Goal: Information Seeking & Learning: Understand process/instructions

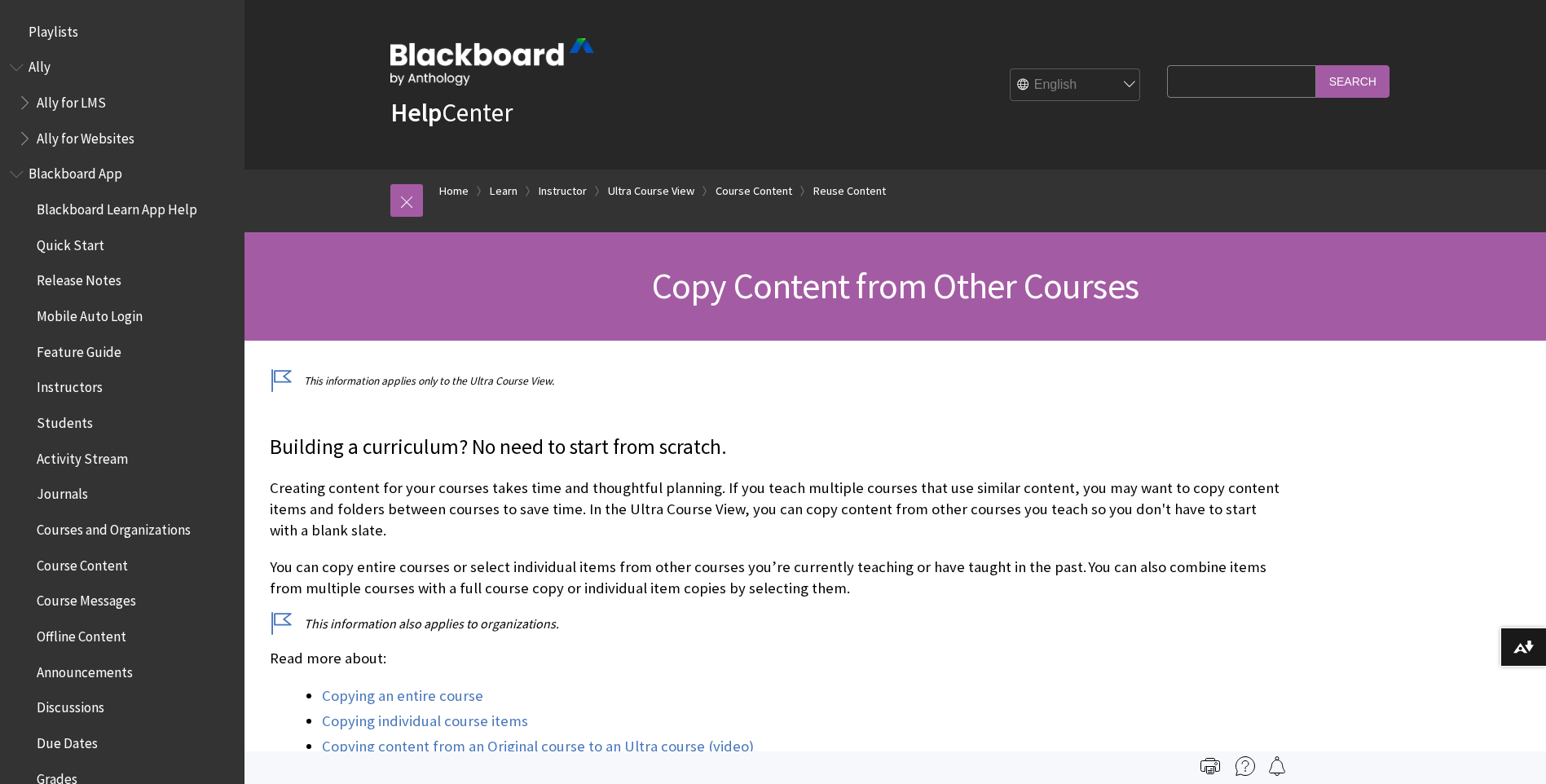
scroll to position [2552, 0]
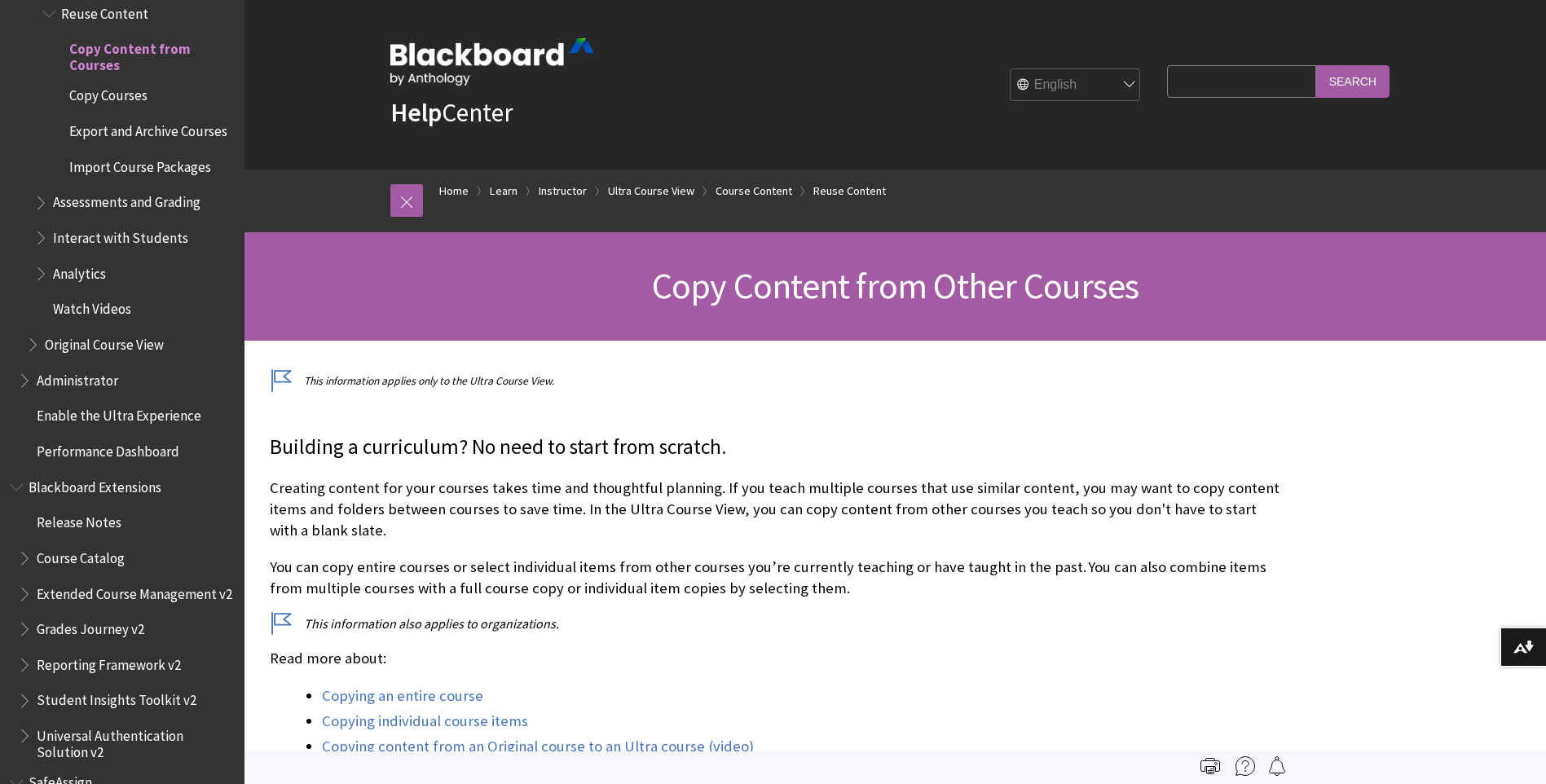
click at [123, 88] on span "Copy Courses" at bounding box center [108, 93] width 78 height 22
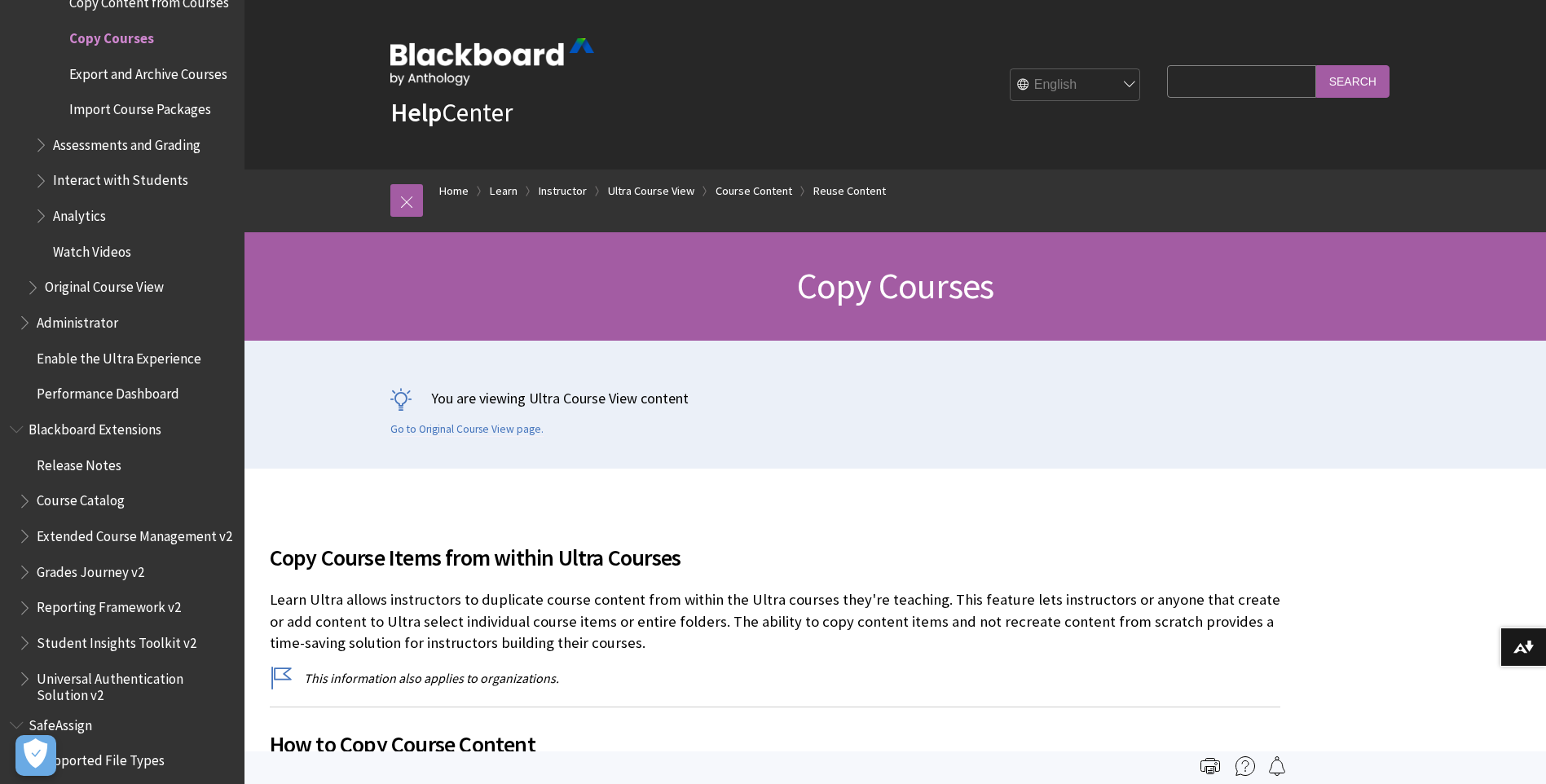
drag, startPoint x: 1310, startPoint y: 4, endPoint x: 1487, endPoint y: 60, distance: 185.6
click at [1487, 60] on div "Help Center English عربية Català Cymraeg Deutsch Español Suomi Français עברית I…" at bounding box center [895, 85] width 1302 height 169
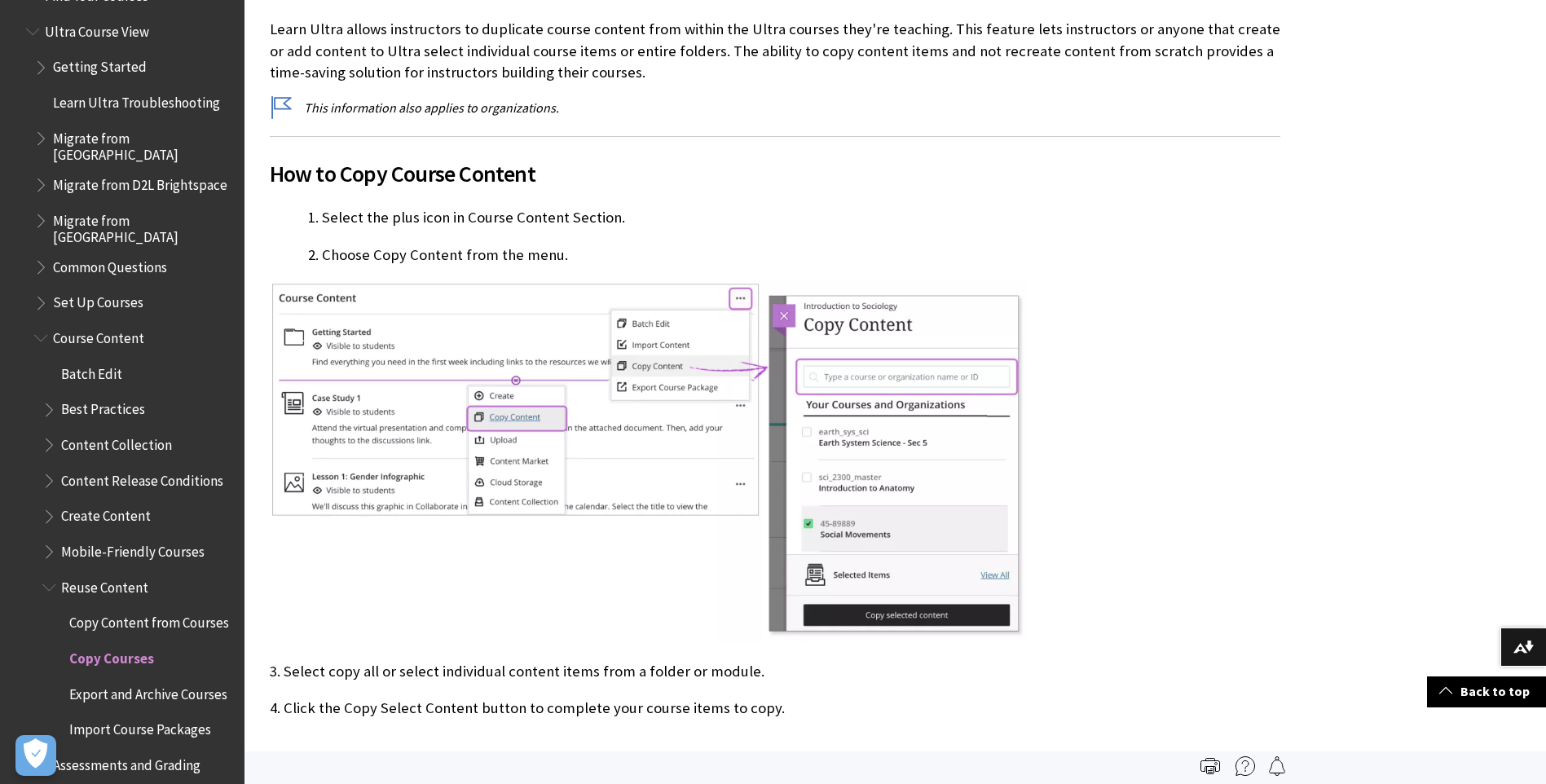
scroll to position [1946, 0]
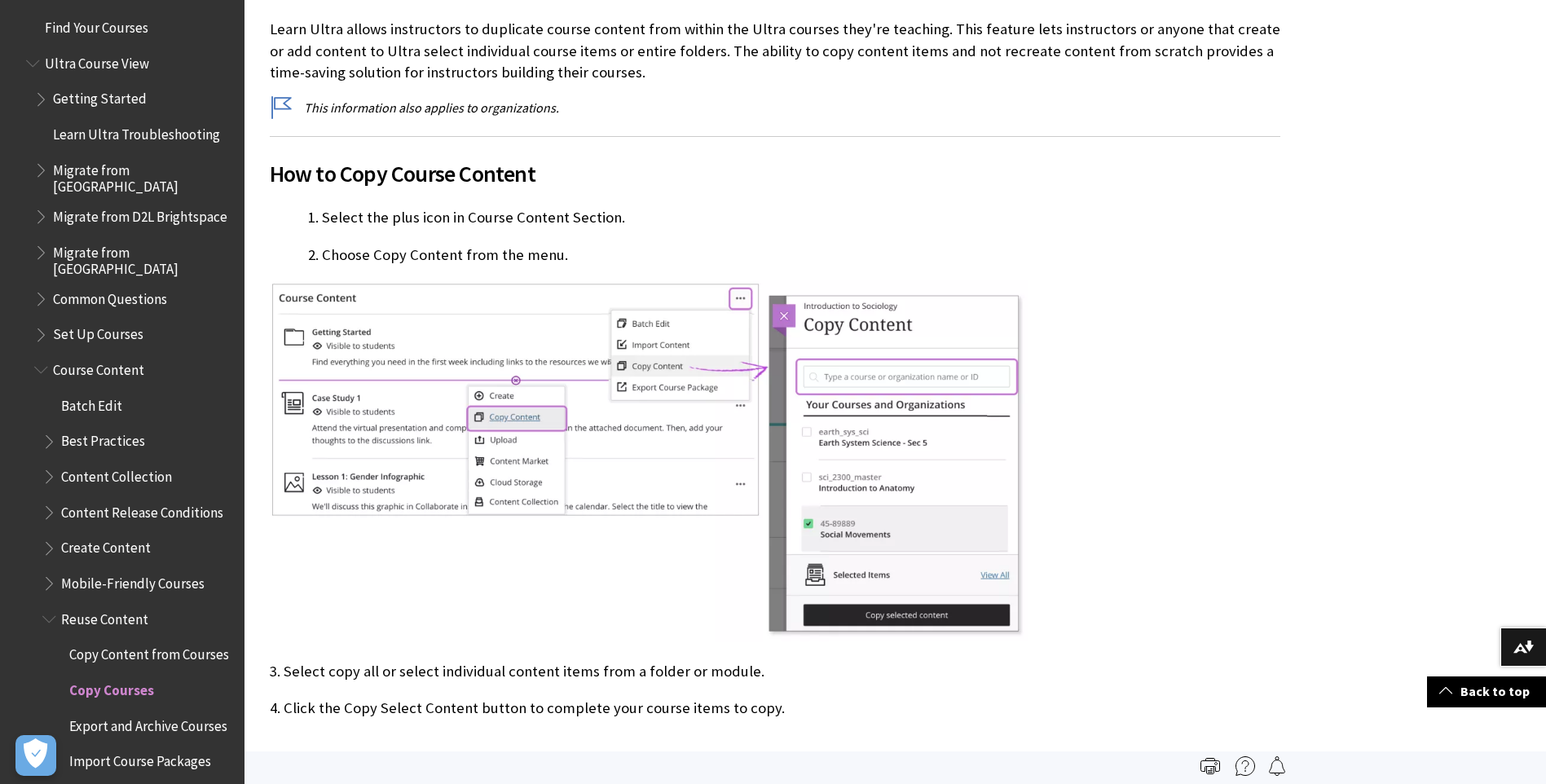
click at [104, 392] on span "Batch Edit" at bounding box center [91, 402] width 61 height 22
